Goal: Information Seeking & Learning: Learn about a topic

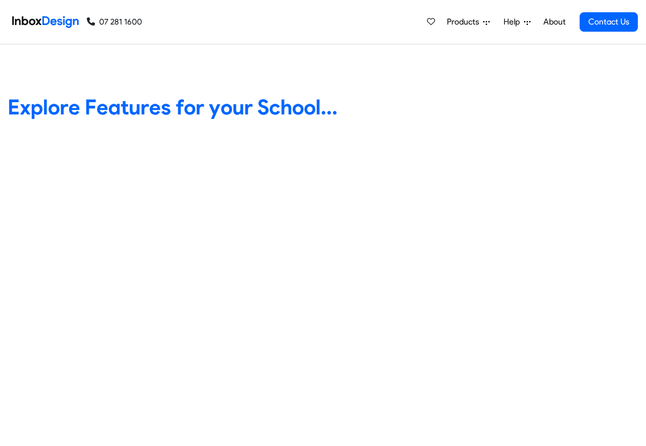
scroll to position [429, 0]
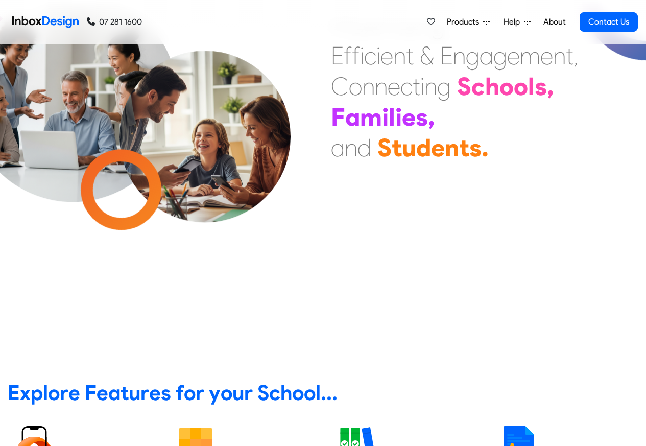
scroll to position [306, 0]
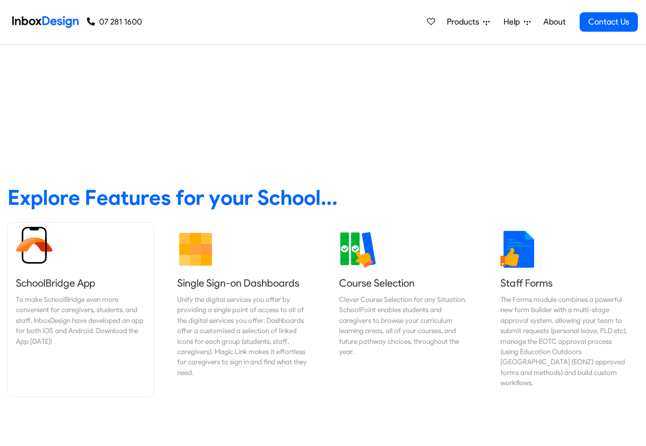
click at [49, 301] on div "To make SchoolBridge even more convenient for caregivers, students, and staff, …" at bounding box center [81, 320] width 130 height 52
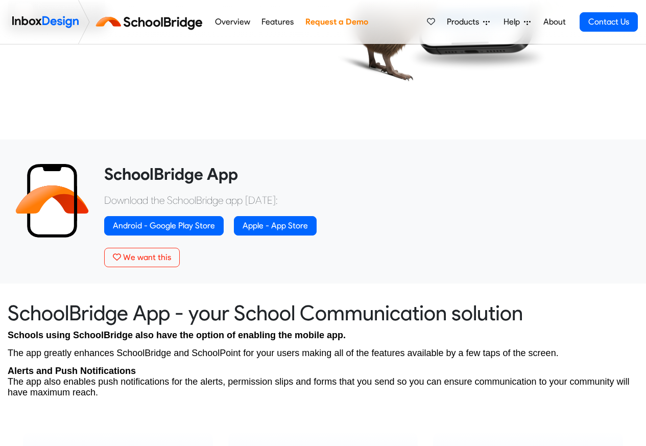
scroll to position [429, 0]
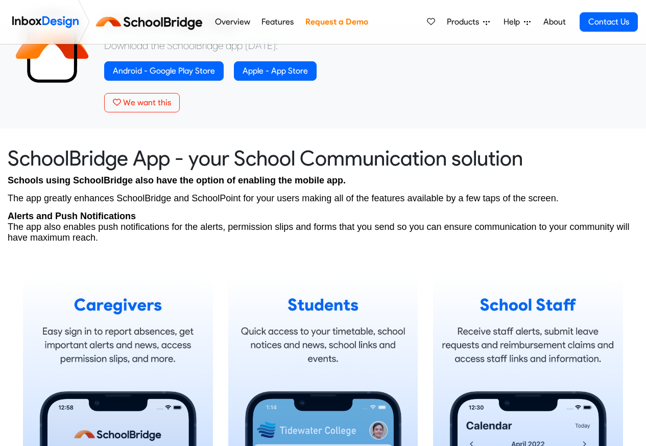
click at [264, 23] on link "Features" at bounding box center [278, 22] width 38 height 20
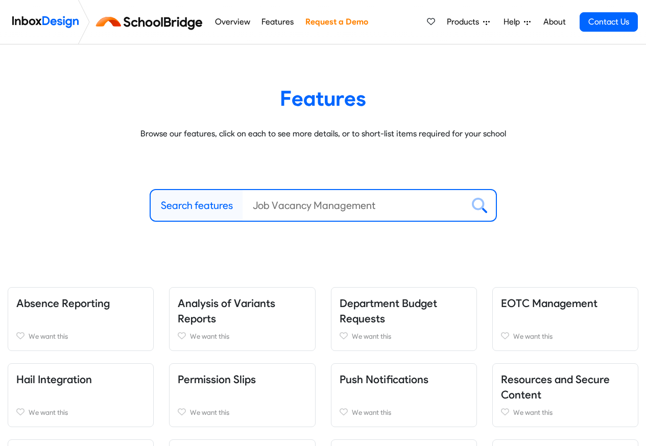
click at [190, 209] on label "Search features" at bounding box center [197, 205] width 72 height 15
click at [243, 209] on input "Search features" at bounding box center [353, 205] width 221 height 31
paste input "bespoke"
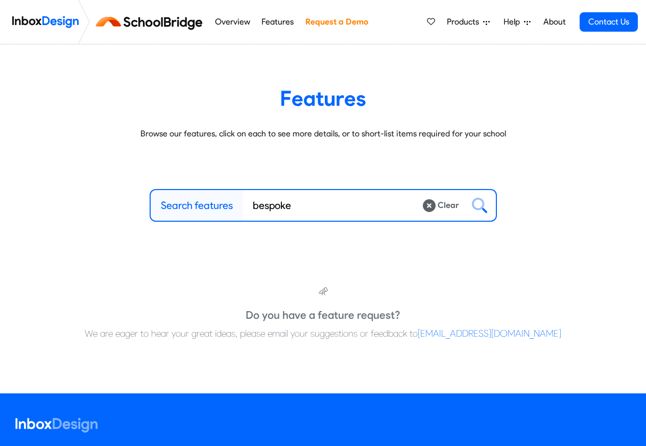
type input "bespoke"
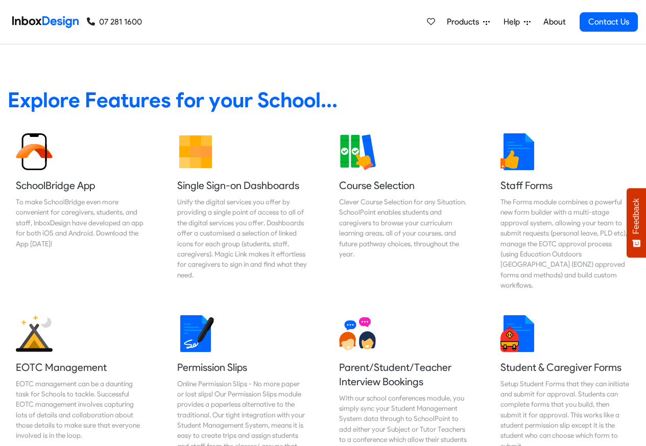
scroll to position [429, 0]
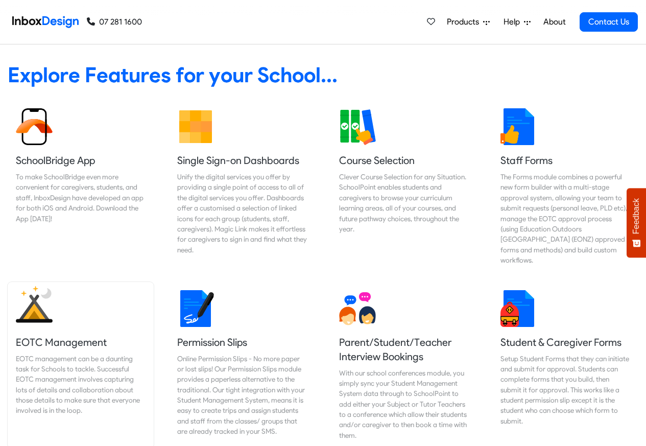
click at [52, 335] on h5 "EOTC Management" at bounding box center [81, 342] width 130 height 14
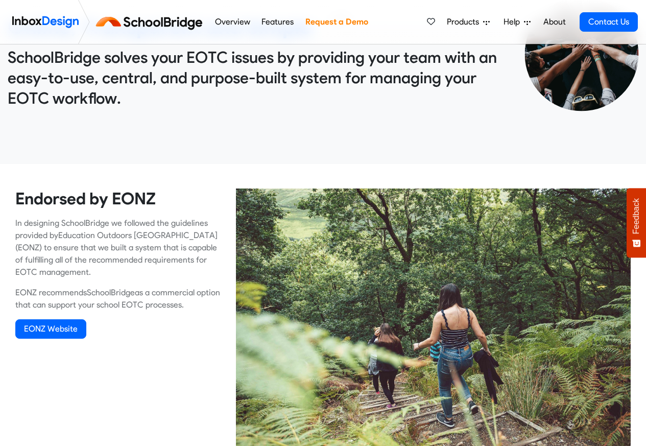
scroll to position [429, 0]
